Goal: Task Accomplishment & Management: Manage account settings

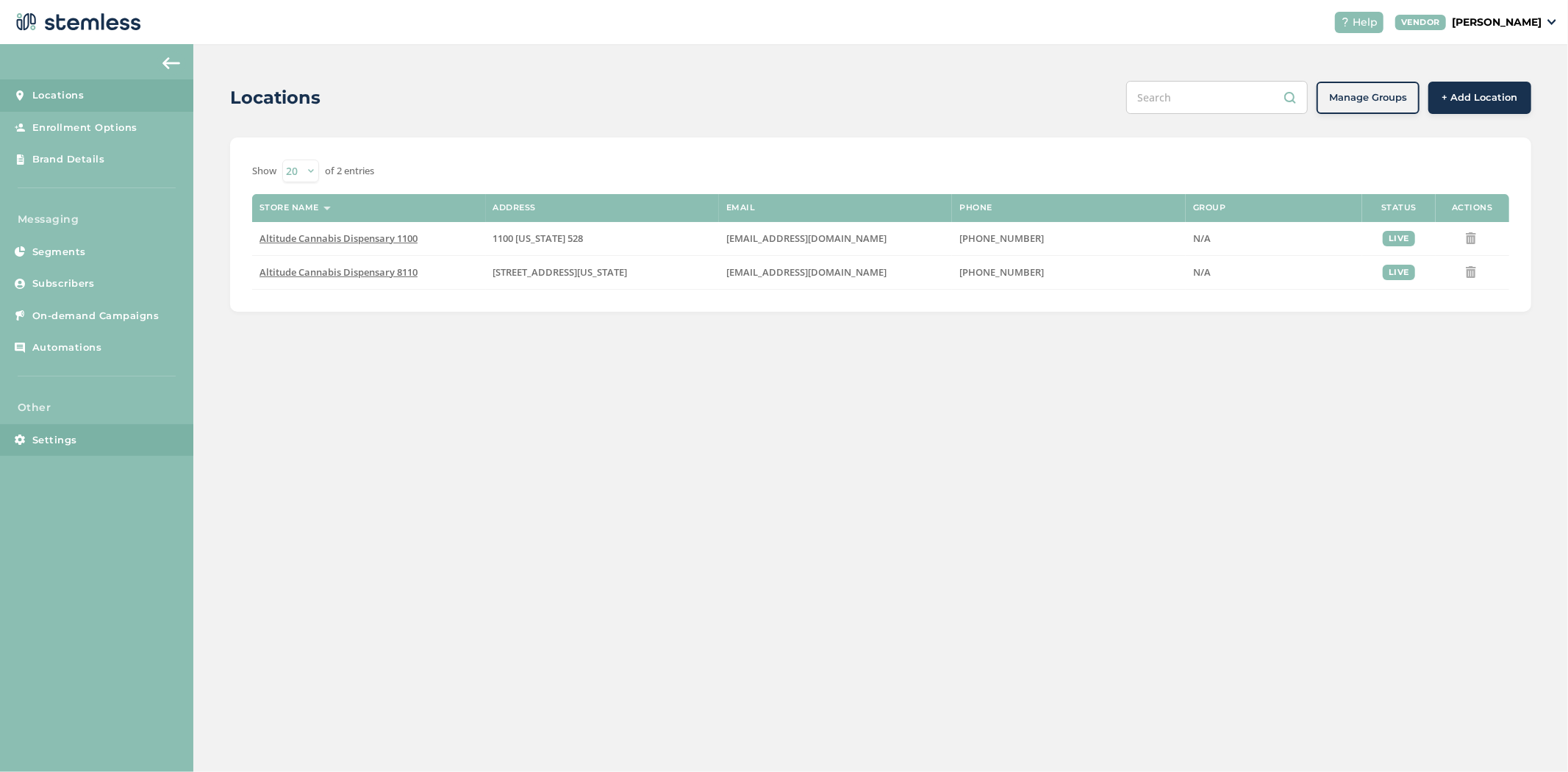
click at [82, 445] on link "Settings" at bounding box center [97, 440] width 194 height 33
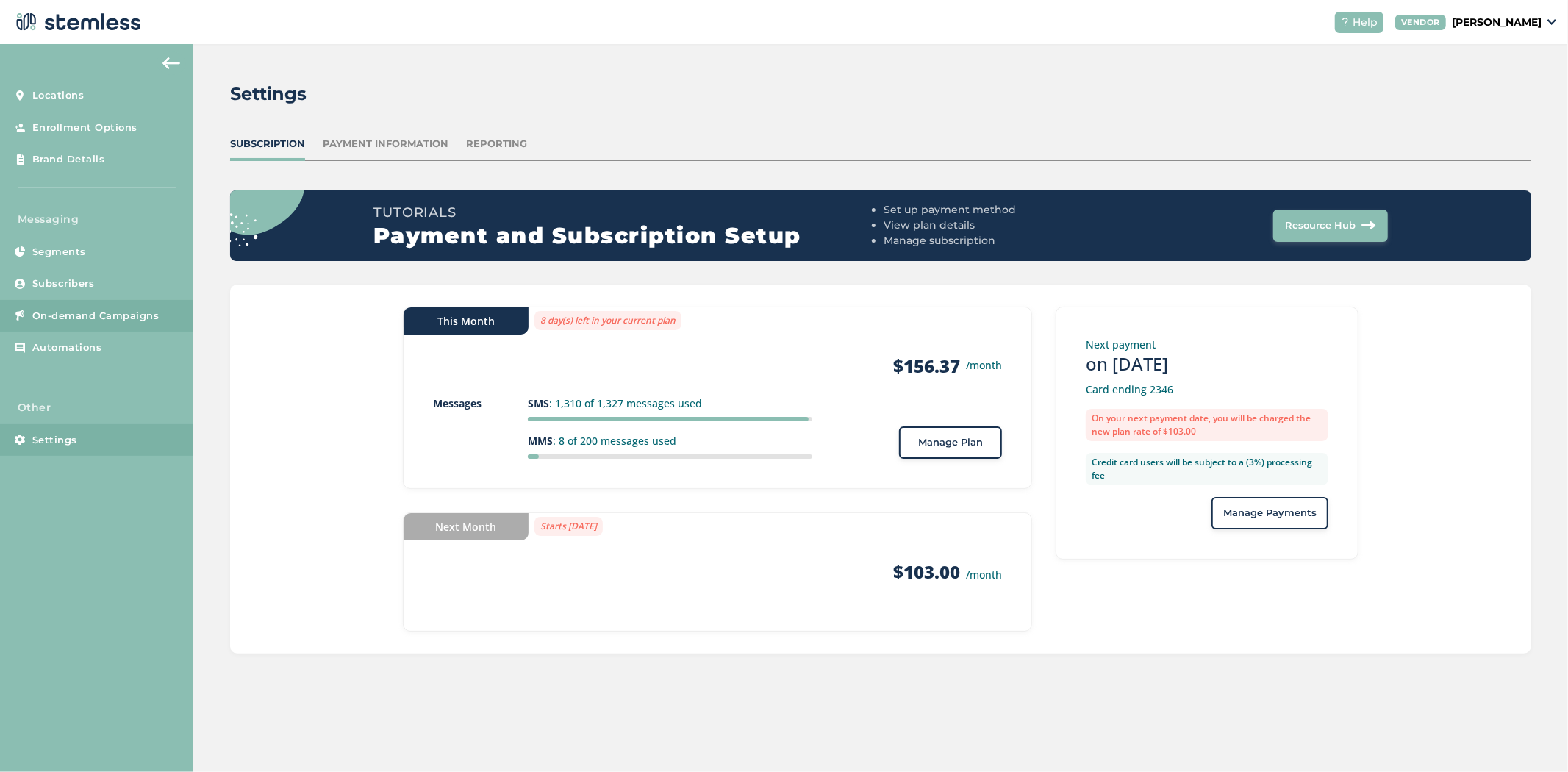
click at [75, 305] on link "On-demand Campaigns" at bounding box center [97, 316] width 194 height 33
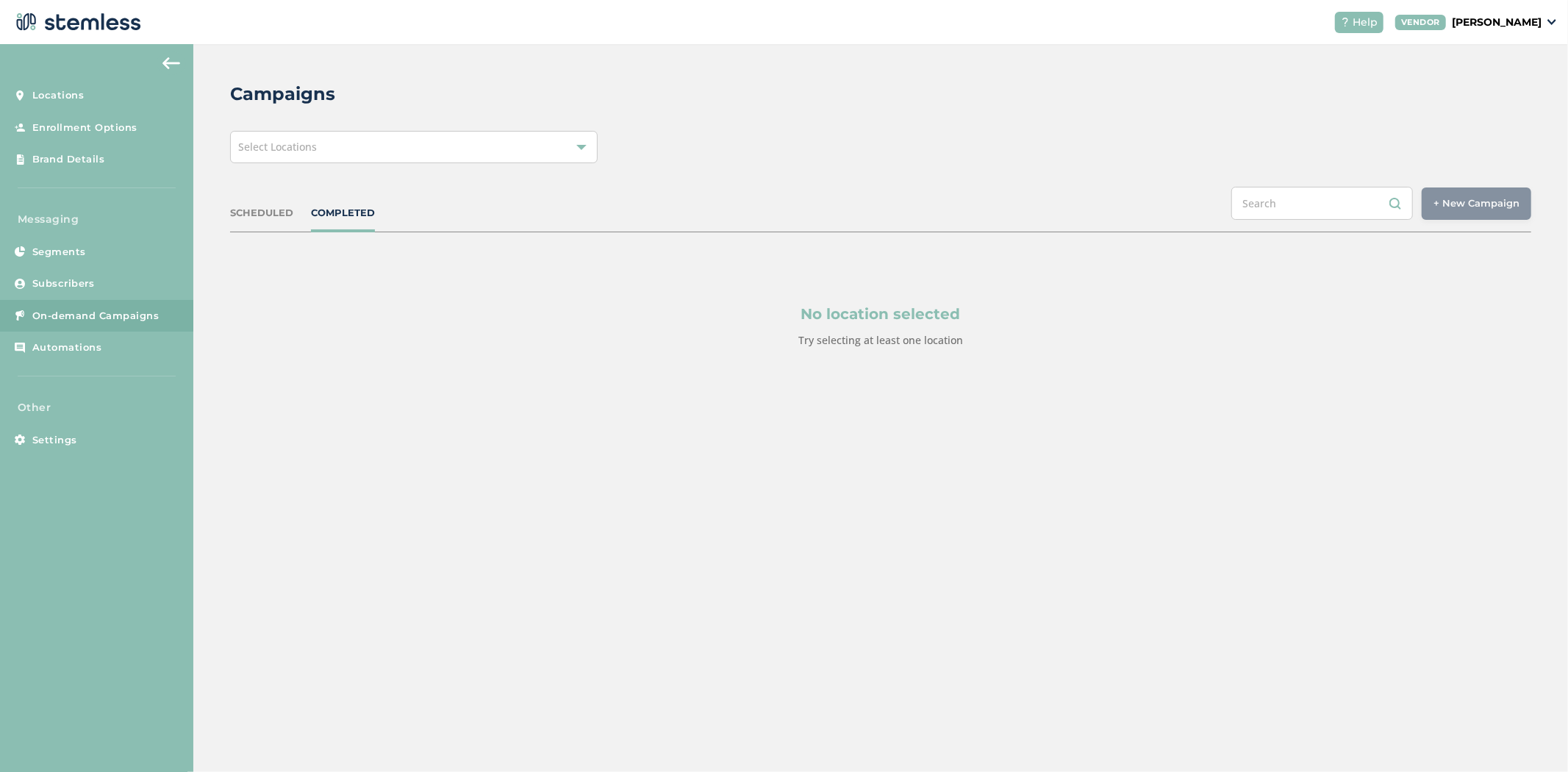
click at [360, 129] on div "Campaigns Select Locations SCHEDULED COMPLETED + New Campaign Select location(s…" at bounding box center [880, 250] width 1374 height 411
click at [360, 136] on div "Select Locations" at bounding box center [414, 147] width 368 height 33
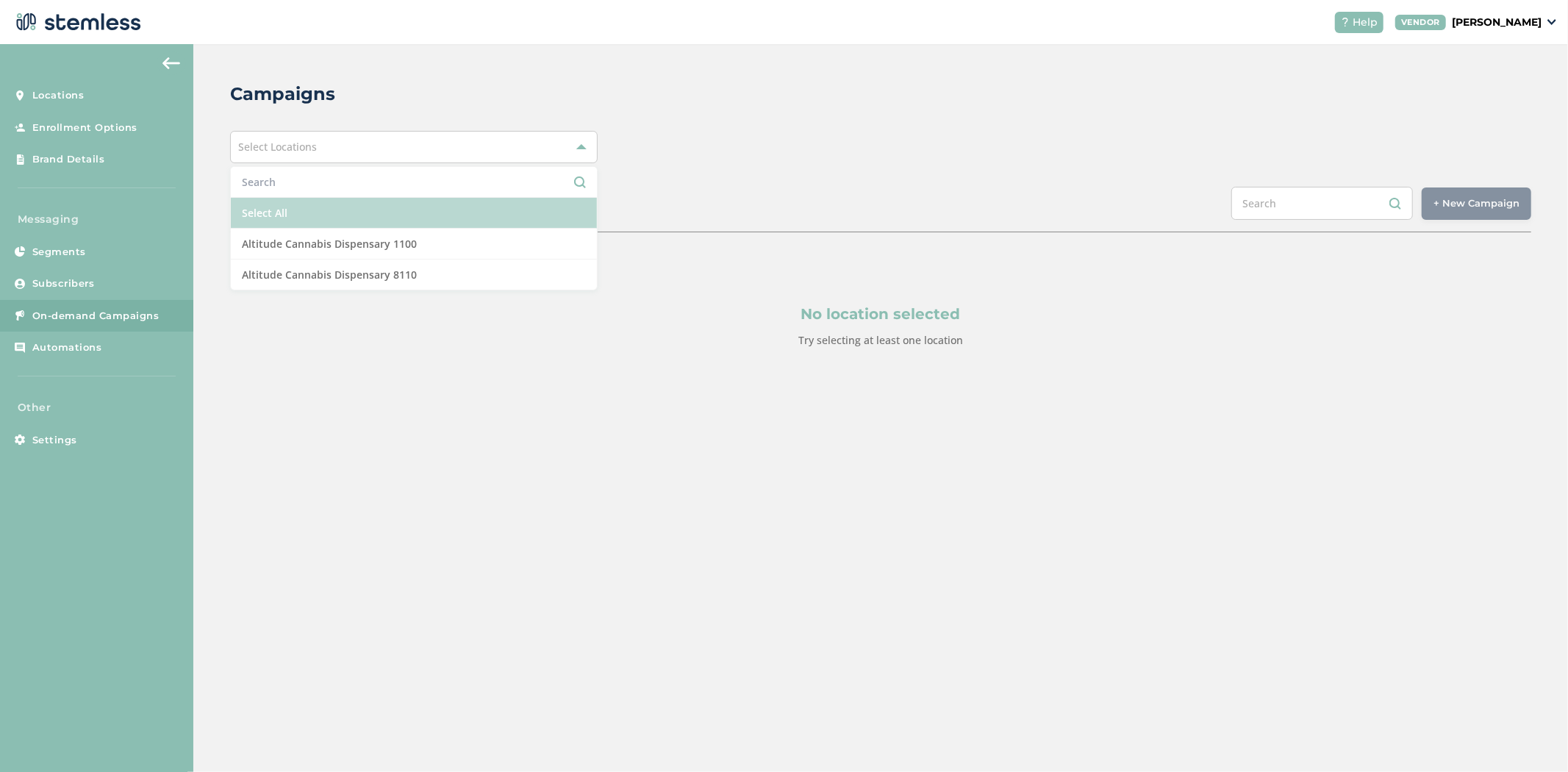
click at [344, 211] on li "Select All" at bounding box center [414, 214] width 366 height 31
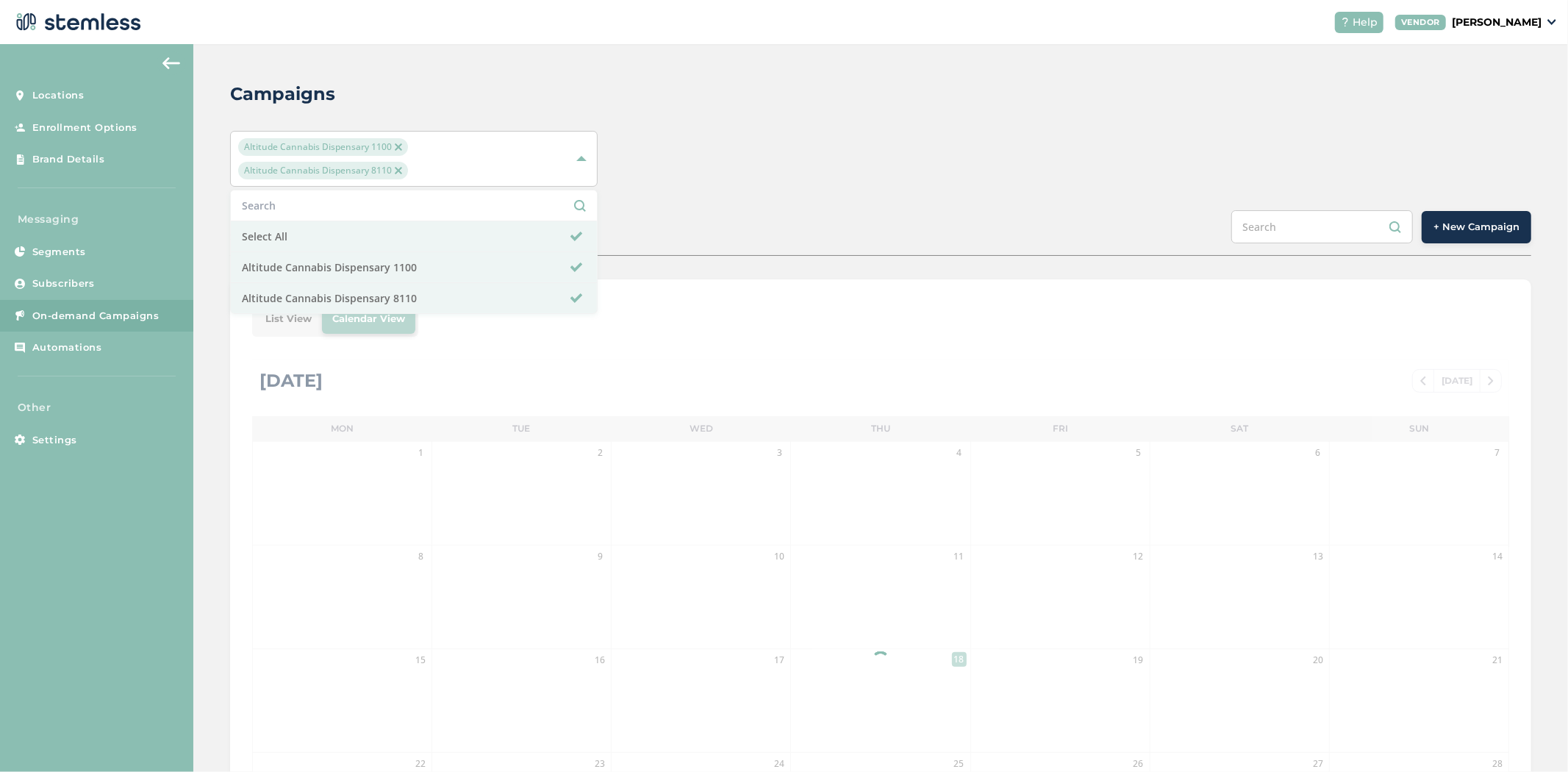
click at [757, 133] on div "Altitude Cannabis Dispensary 1100 Altitude Cannabis Dispensary 8110 Select All …" at bounding box center [881, 159] width 1301 height 56
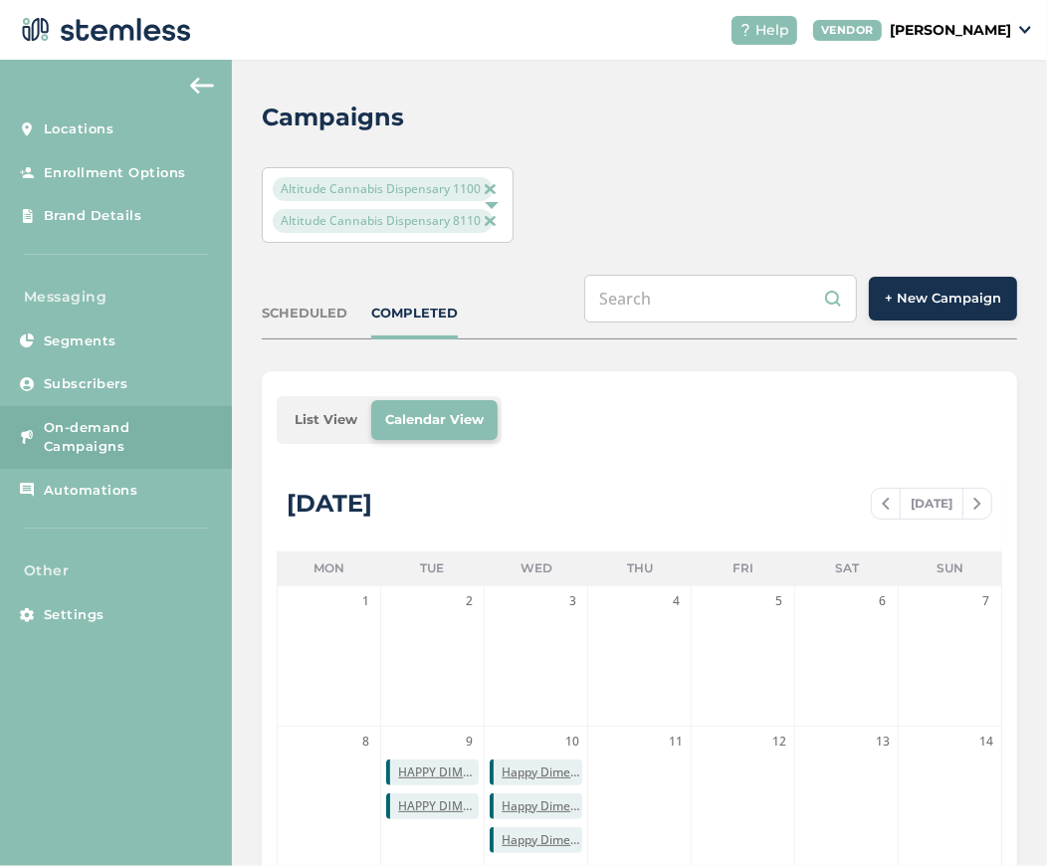
click at [951, 37] on p "[PERSON_NAME]" at bounding box center [950, 30] width 121 height 21
click at [952, 134] on link "Logout" at bounding box center [961, 143] width 98 height 20
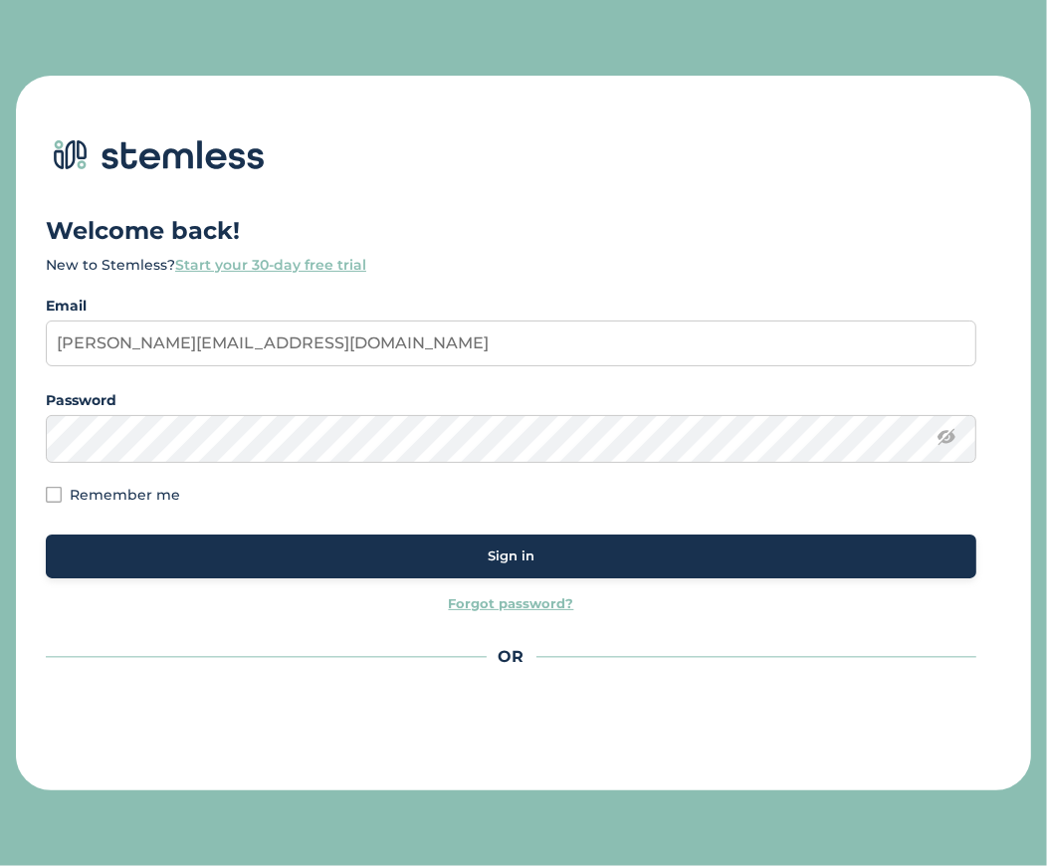
click at [554, 554] on div "Sign in" at bounding box center [511, 556] width 899 height 20
